Goal: Complete application form: Complete application form

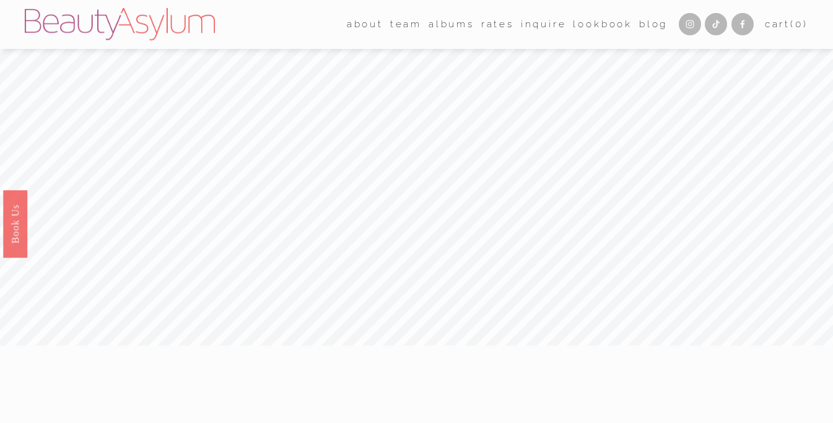
click at [491, 24] on link "Rates" at bounding box center [497, 24] width 33 height 19
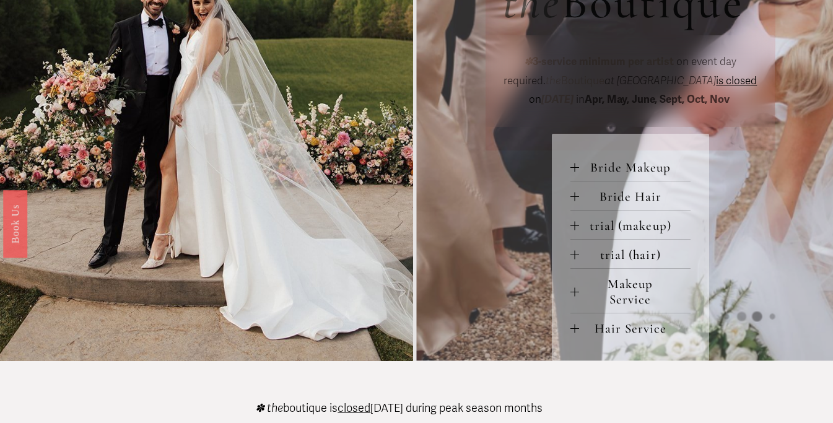
scroll to position [479, 0]
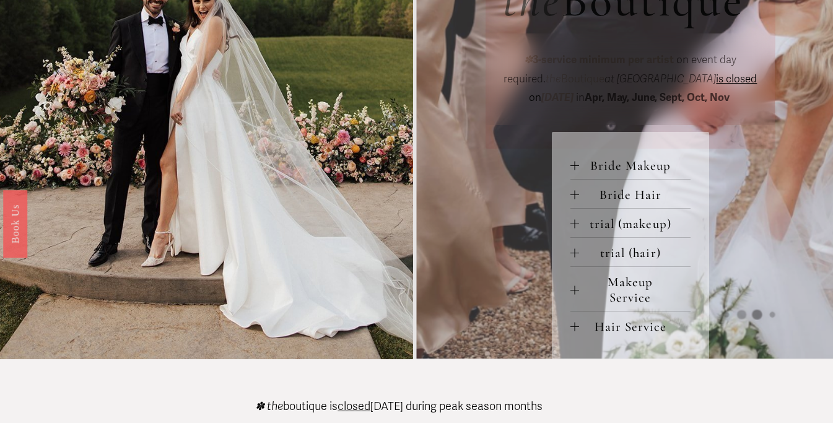
click at [645, 288] on span "Makeup Service" at bounding box center [634, 289] width 111 height 31
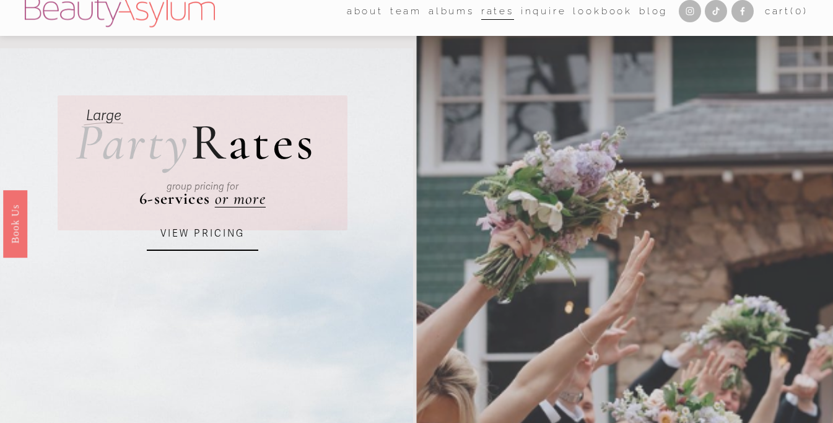
scroll to position [0, 0]
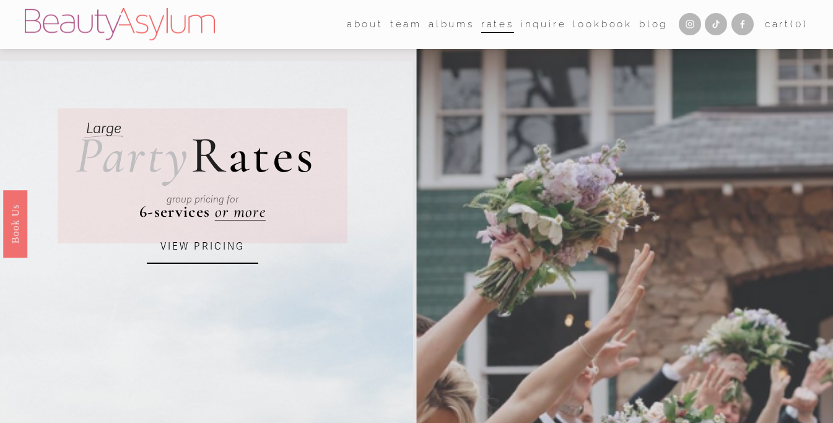
click at [530, 30] on link "Inquire" at bounding box center [544, 24] width 46 height 19
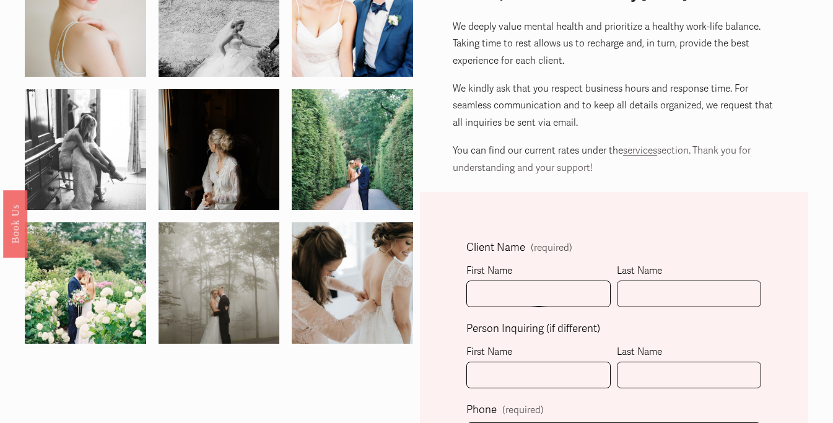
scroll to position [116, 0]
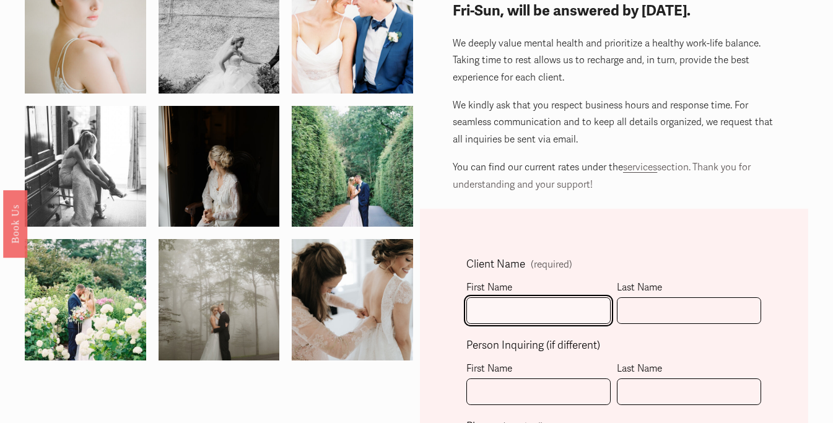
click at [522, 311] on input "First Name" at bounding box center [538, 310] width 144 height 27
type input "[PERSON_NAME]"
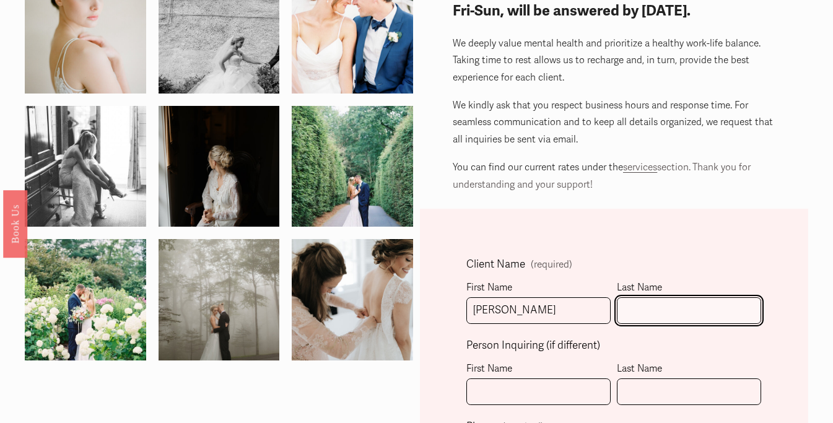
click at [685, 305] on input "Last Name" at bounding box center [689, 310] width 144 height 27
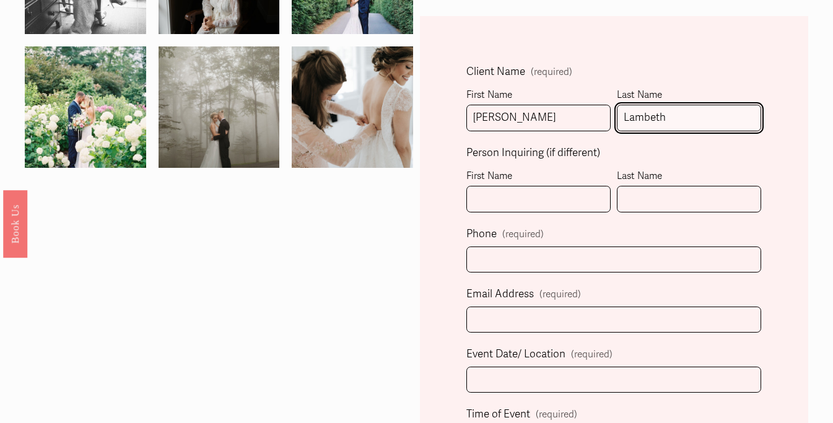
scroll to position [325, 0]
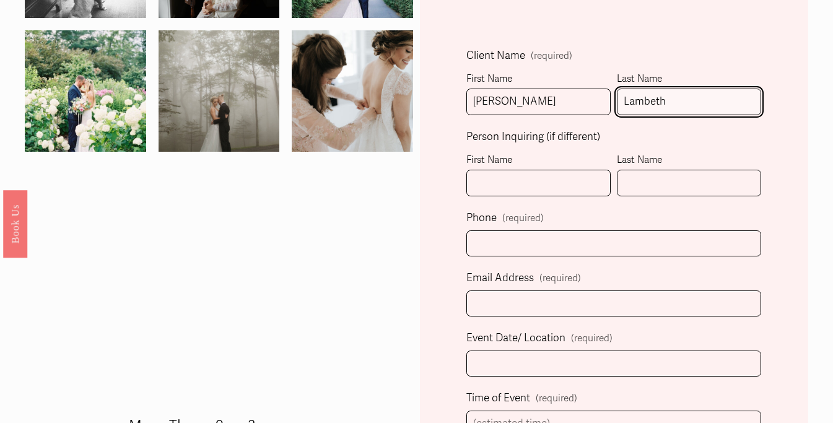
type input "Lambeth"
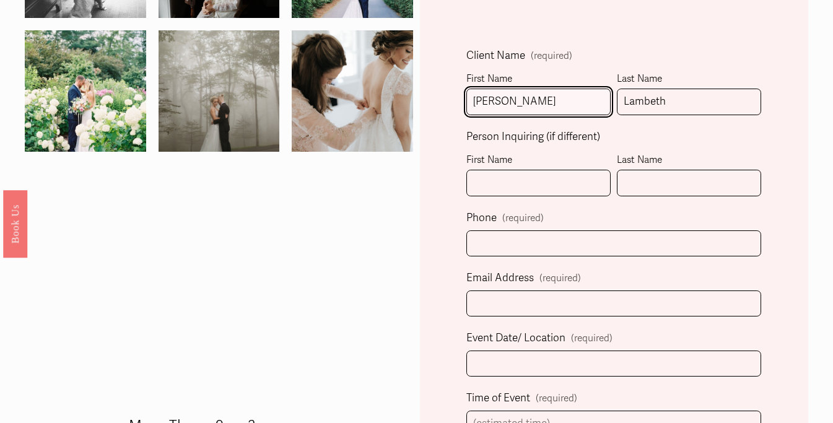
drag, startPoint x: 532, startPoint y: 103, endPoint x: 455, endPoint y: 103, distance: 76.8
type input "Kyla"
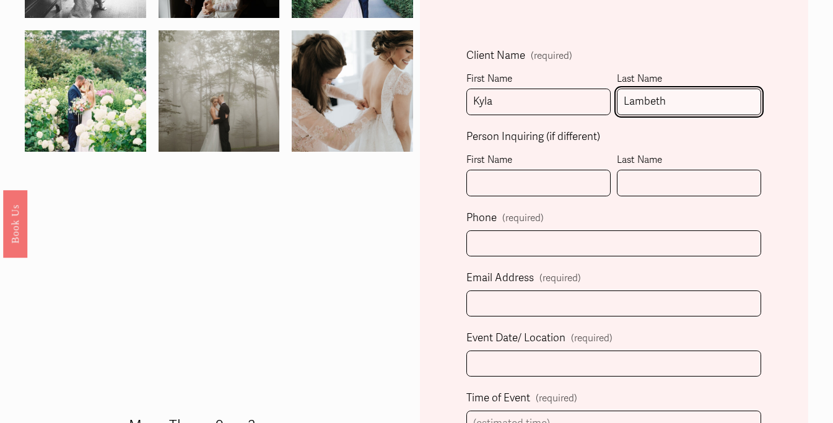
click at [653, 106] on input "Lambeth" at bounding box center [689, 102] width 144 height 27
type input "[PERSON_NAME]"
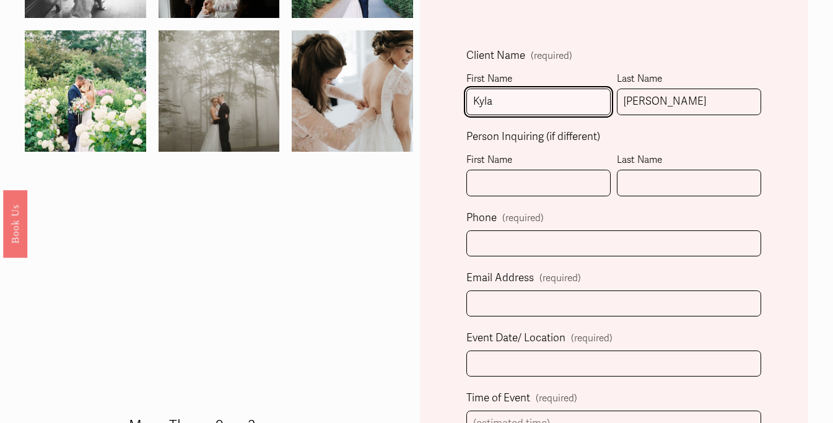
click at [526, 97] on input "Kyla" at bounding box center [538, 102] width 144 height 27
type input "[PERSON_NAME]"
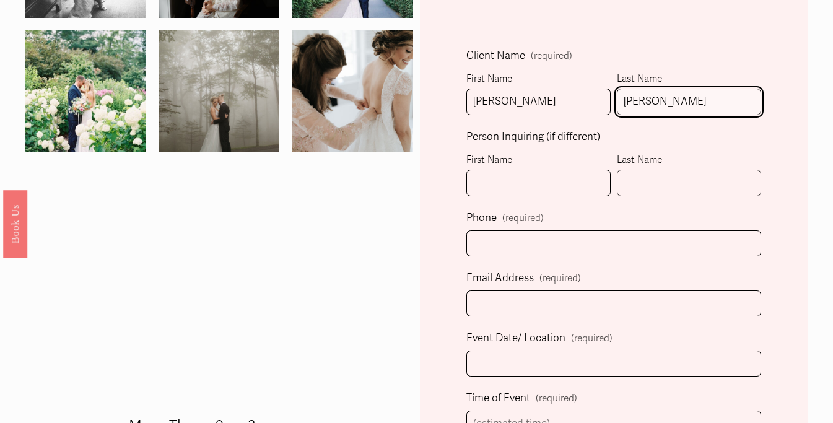
click at [652, 97] on input "[PERSON_NAME]" at bounding box center [689, 102] width 144 height 27
type input "Lambeth"
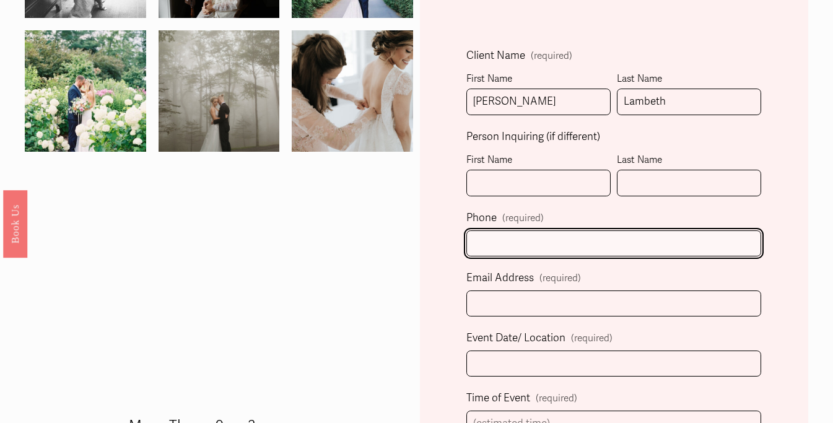
click at [587, 237] on input "text" at bounding box center [613, 243] width 295 height 27
type input "[PHONE_NUMBER]"
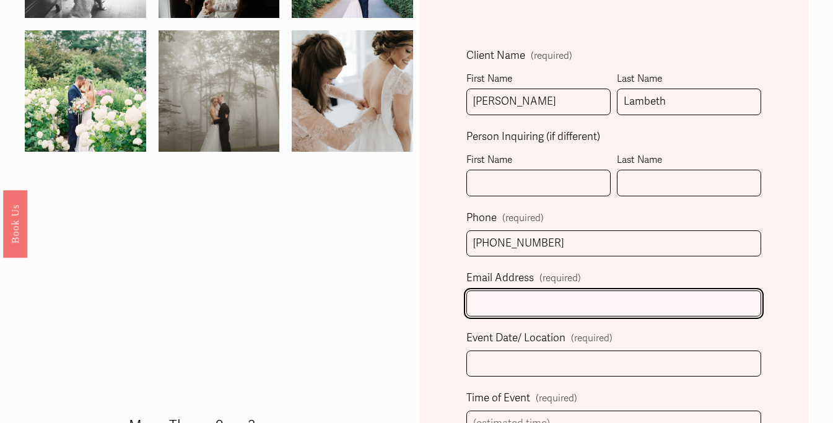
click at [592, 302] on input "Email Address (required)" at bounding box center [613, 303] width 295 height 27
type input "[PERSON_NAME][EMAIL_ADDRESS][DOMAIN_NAME]"
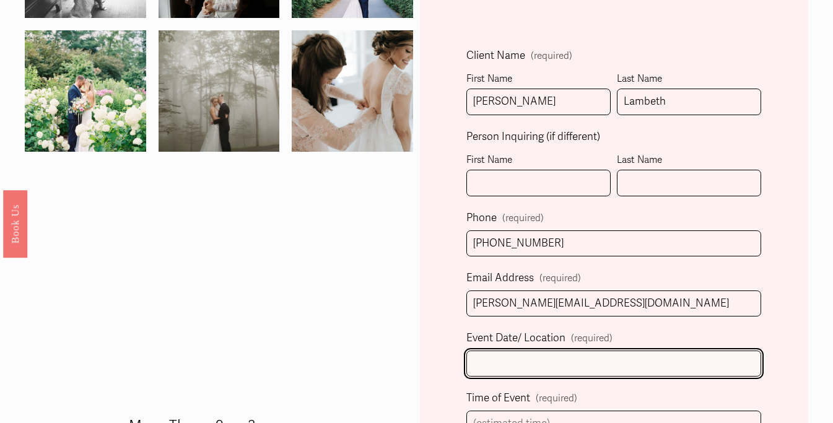
click at [606, 362] on input "Event Date/ Location (required)" at bounding box center [613, 363] width 295 height 27
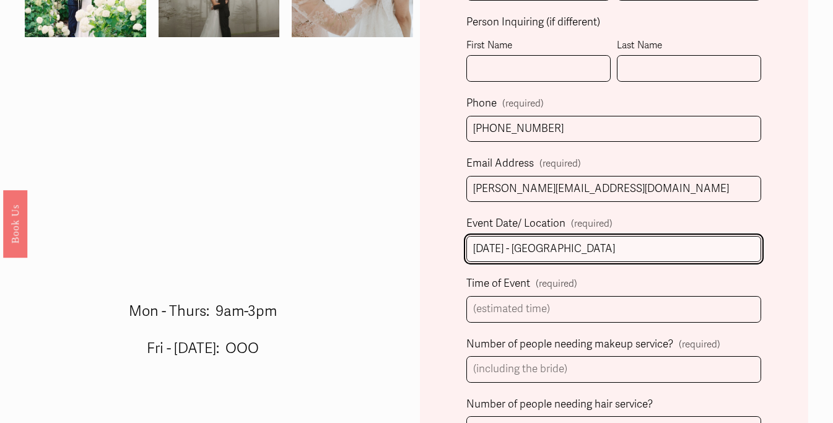
scroll to position [462, 0]
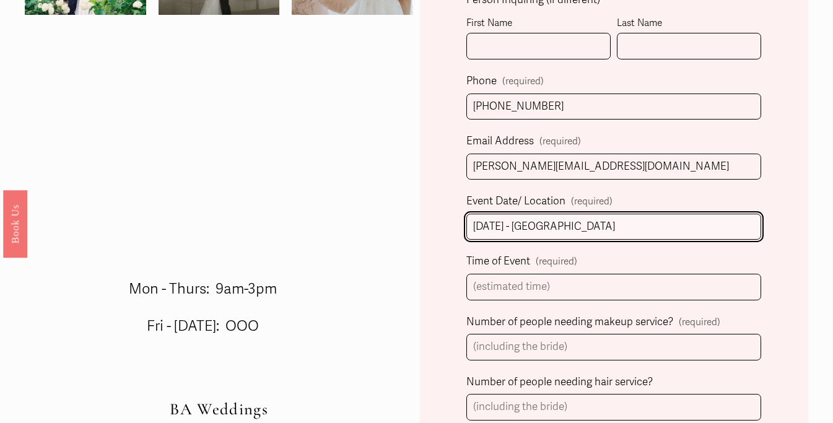
type input "[DATE] - [GEOGRAPHIC_DATA]"
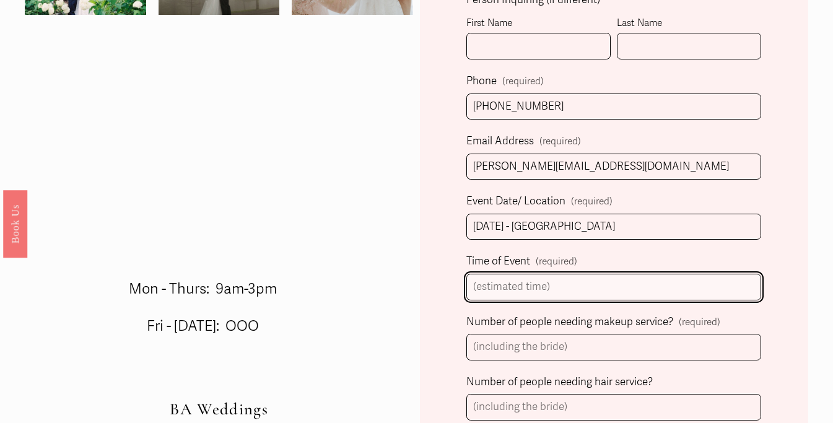
click at [528, 285] on input "Time of Event (required)" at bounding box center [613, 287] width 295 height 27
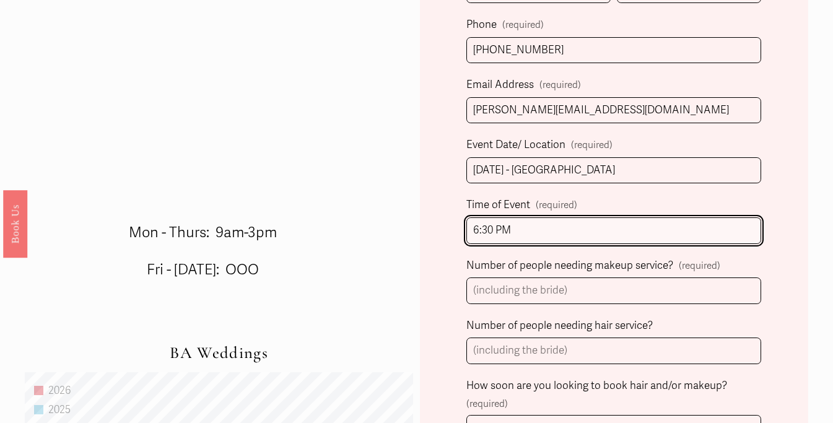
scroll to position [534, 0]
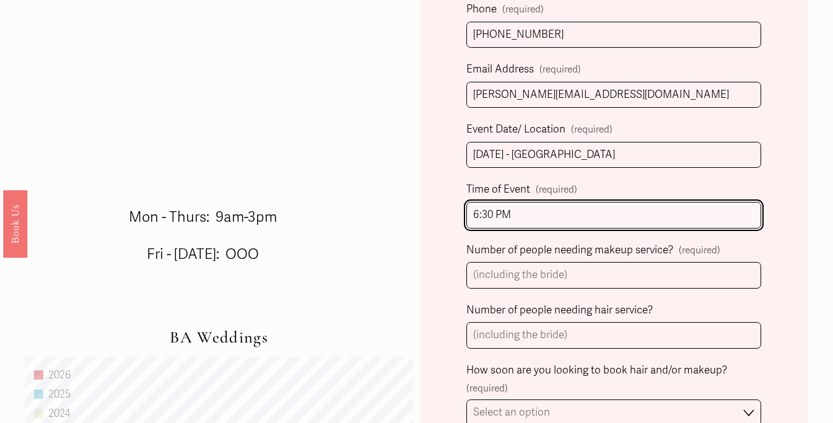
type input "6:30 PM"
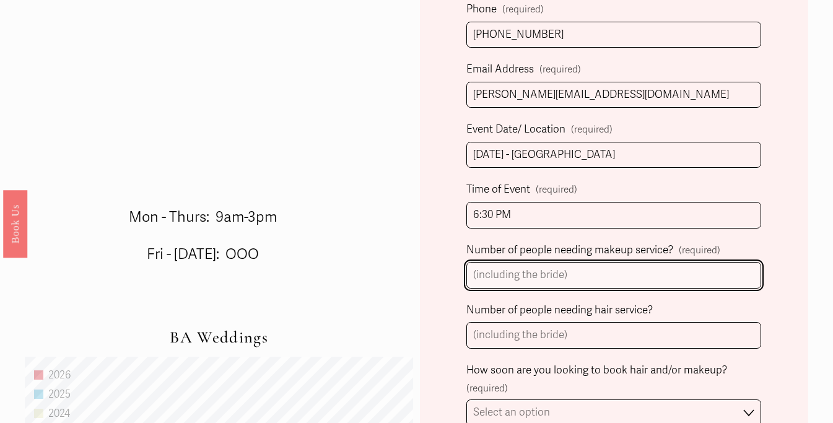
click at [533, 280] on input "Number of people needing makeup service? (required)" at bounding box center [613, 275] width 295 height 27
type input "2"
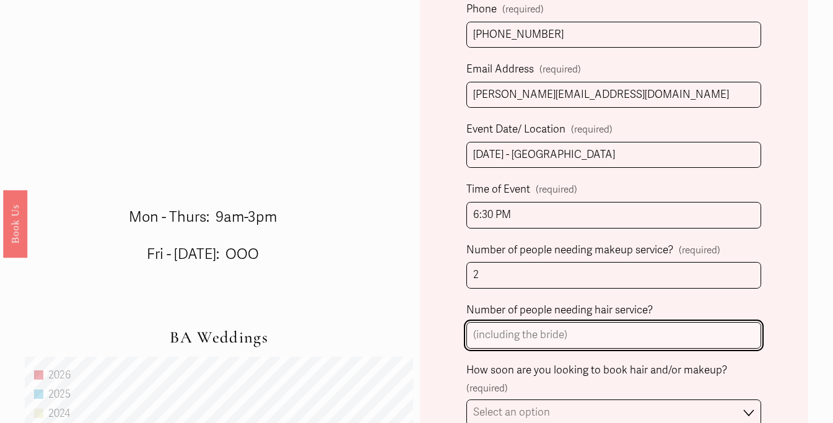
click at [566, 334] on input "Number of people needing hair service?" at bounding box center [613, 335] width 295 height 27
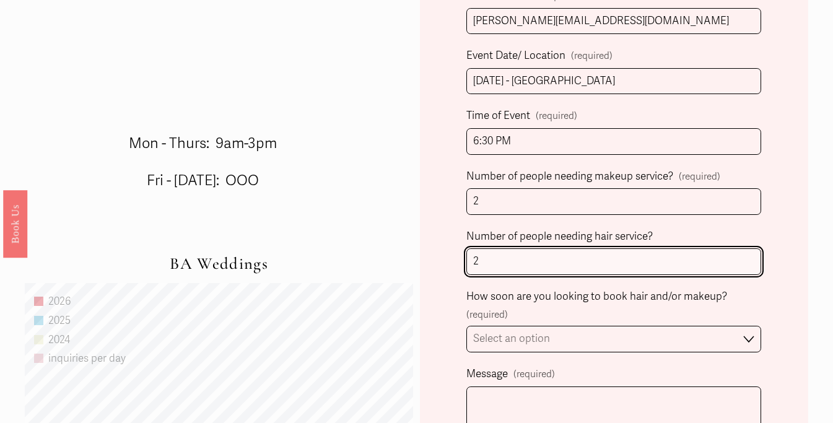
scroll to position [612, 0]
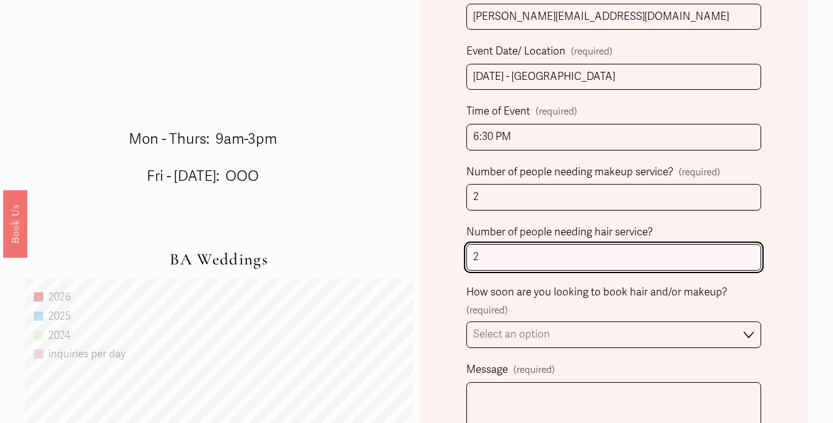
type input "2"
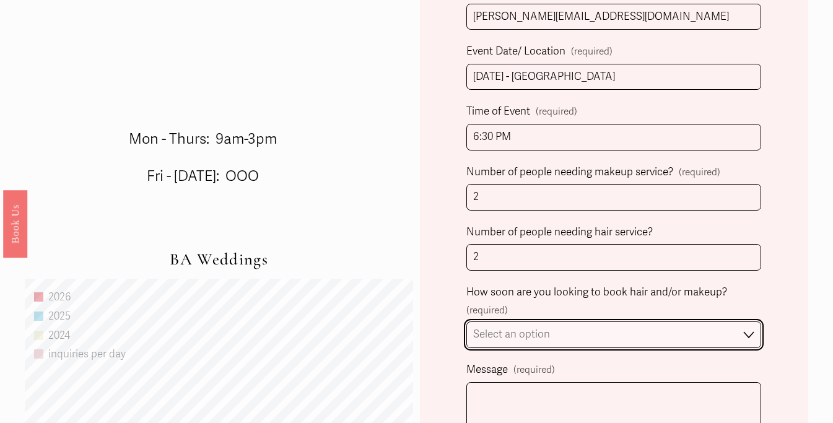
click at [566, 340] on select "Select an option Immediately 1-2 weeks I'm looking for information & not ready …" at bounding box center [613, 334] width 295 height 27
select select "1-2 weeks"
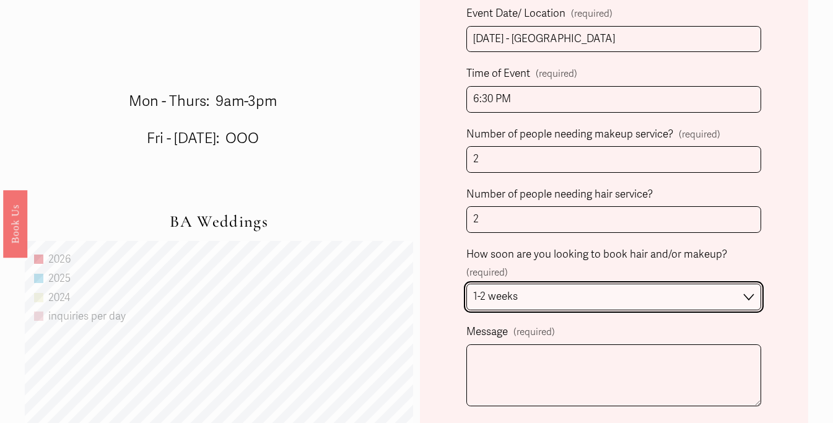
scroll to position [694, 0]
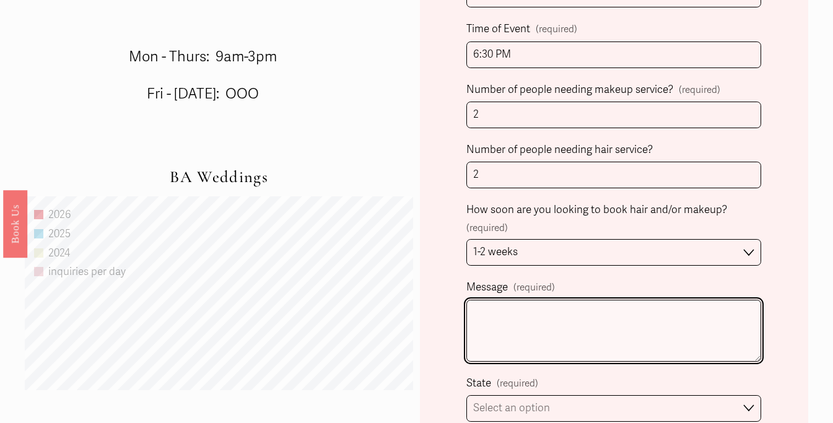
click at [570, 324] on textarea "Message (required)" at bounding box center [613, 331] width 295 height 62
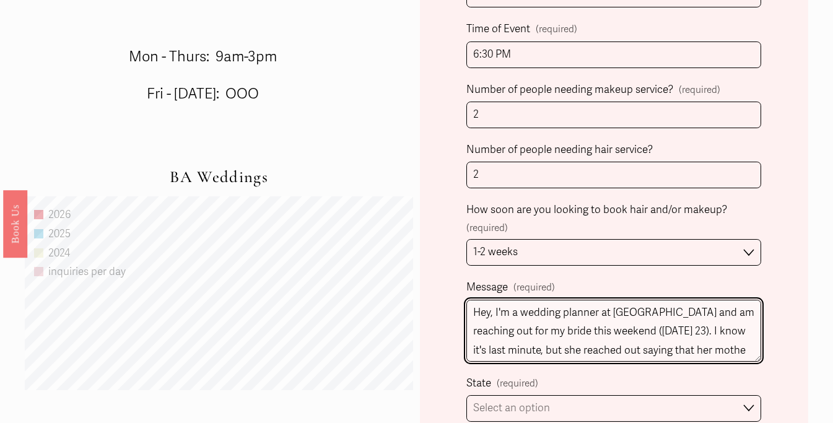
scroll to position [15, 0]
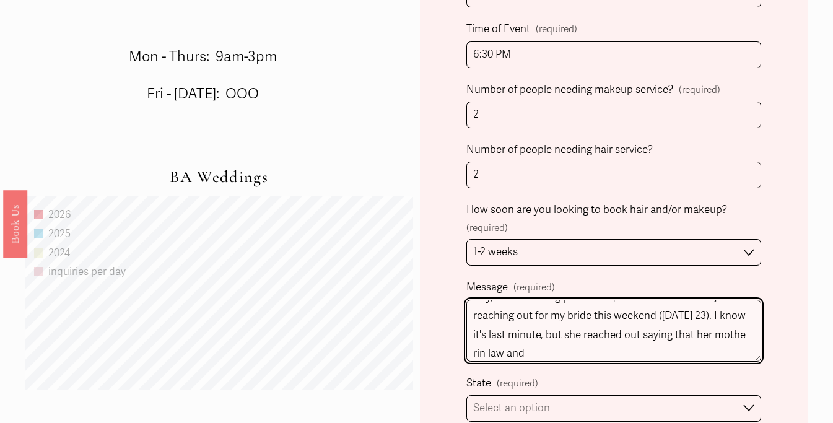
click at [711, 338] on textarea "Hey, I'm a wedding planner at [GEOGRAPHIC_DATA] and am reaching out for my brid…" at bounding box center [613, 331] width 295 height 62
click at [718, 336] on textarea "Hey, I'm a wedding planner at [GEOGRAPHIC_DATA] and am reaching out for my brid…" at bounding box center [613, 331] width 295 height 62
click at [580, 354] on textarea "Hey, I'm a wedding planner at [GEOGRAPHIC_DATA] and am reaching out for my brid…" at bounding box center [613, 331] width 295 height 62
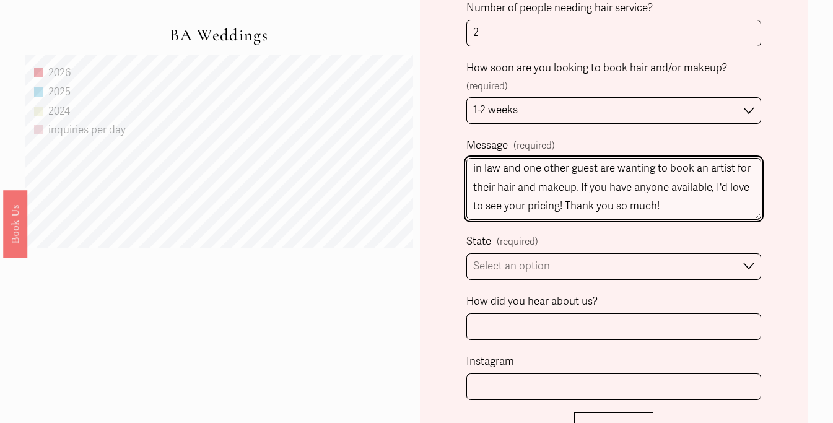
scroll to position [845, 0]
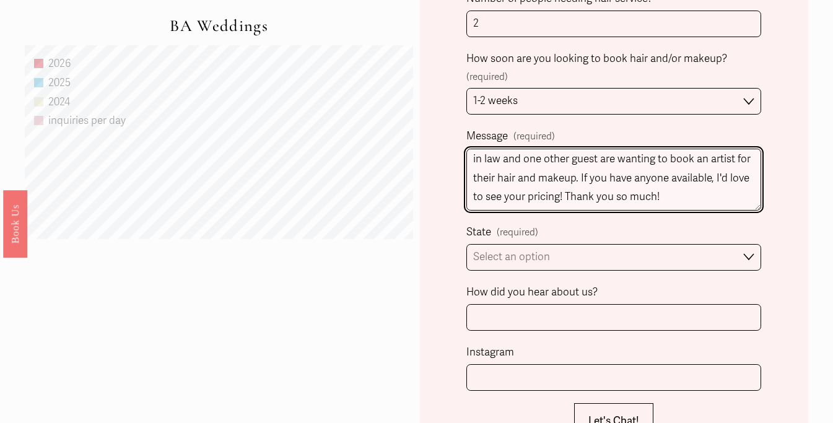
type textarea "Hey, I'm a wedding planner at [GEOGRAPHIC_DATA] and am reaching out for my brid…"
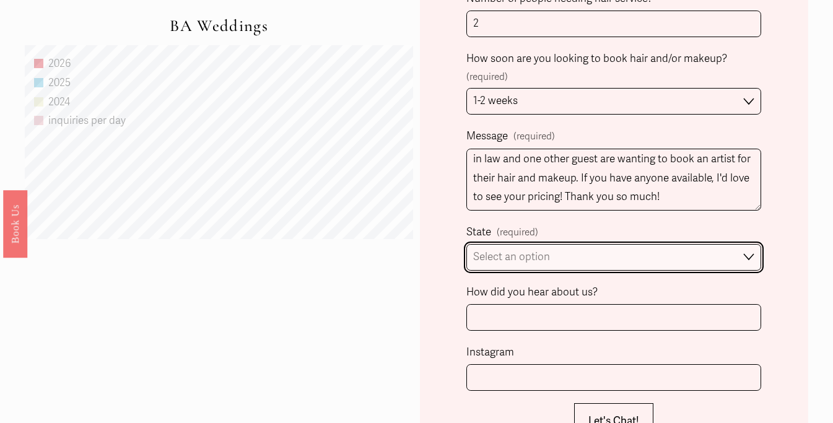
click at [668, 253] on select "Select an option Please Select One [GEOGRAPHIC_DATA], [GEOGRAPHIC_DATA] [GEOGRA…" at bounding box center [613, 257] width 295 height 27
select select "Destination Wedding"
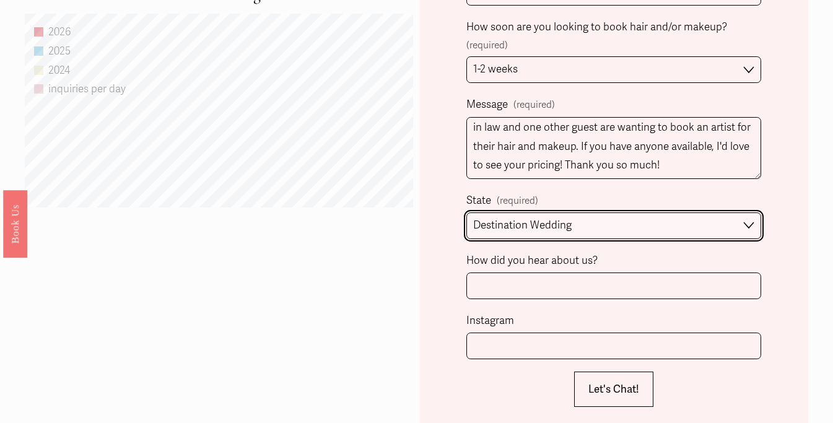
scroll to position [909, 0]
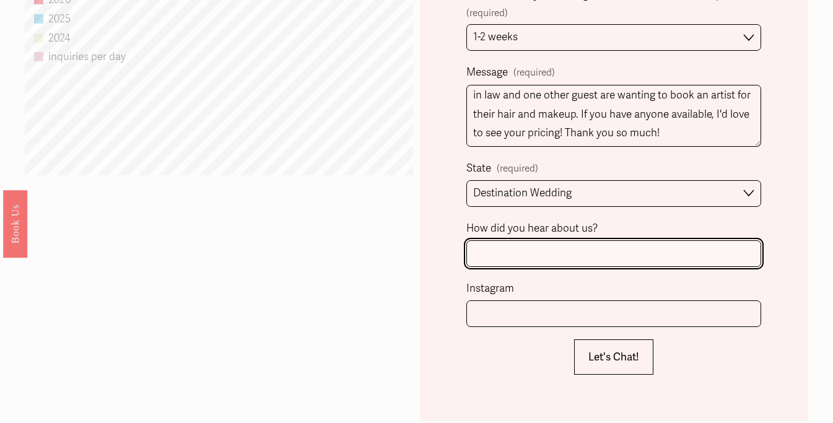
click at [606, 243] on input "How did you hear about us?" at bounding box center [613, 253] width 295 height 27
type input "Twickenham Vendor List"
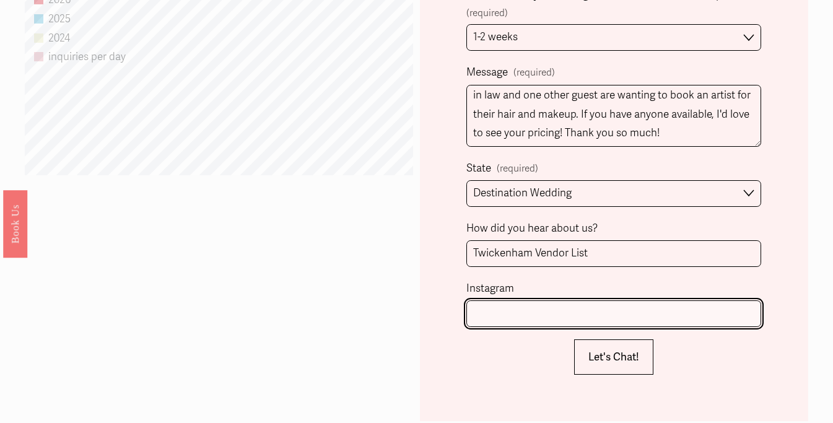
click at [591, 324] on input "Instagram" at bounding box center [613, 313] width 295 height 27
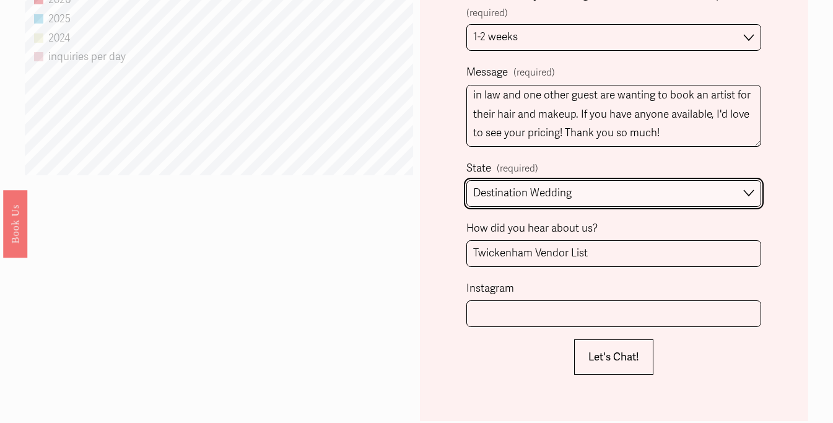
click at [622, 188] on select "Please Select One [GEOGRAPHIC_DATA], [GEOGRAPHIC_DATA] [GEOGRAPHIC_DATA], [GEOG…" at bounding box center [613, 193] width 295 height 27
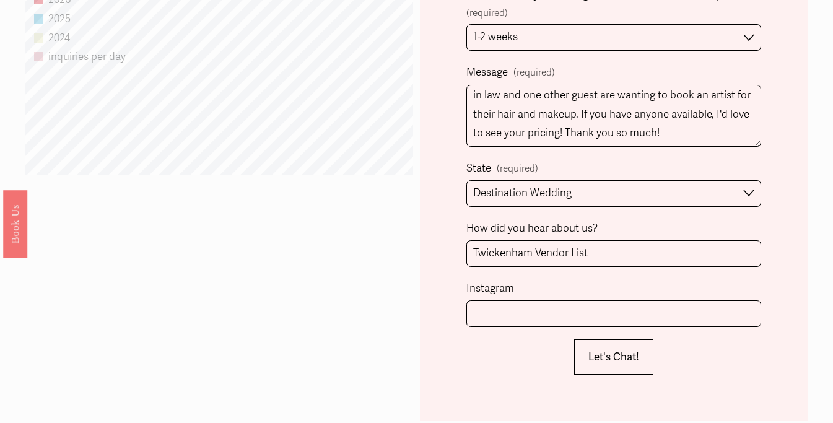
click at [610, 365] on button "Let's Chat! Let's Chat!" at bounding box center [613, 356] width 79 height 35
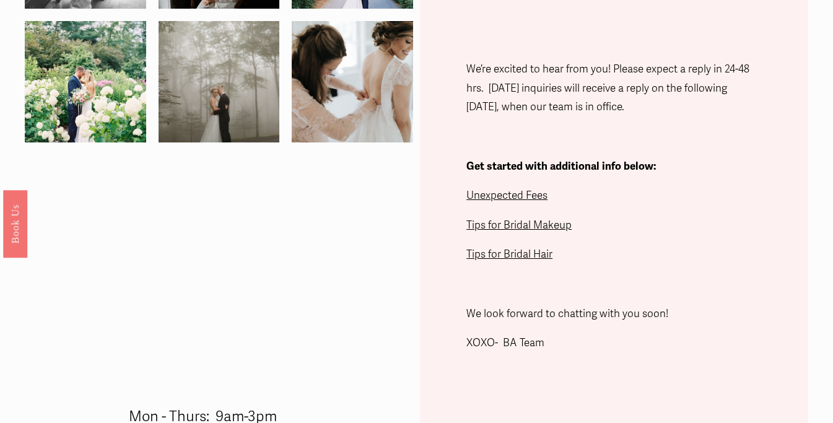
scroll to position [0, 0]
